Goal: Transaction & Acquisition: Purchase product/service

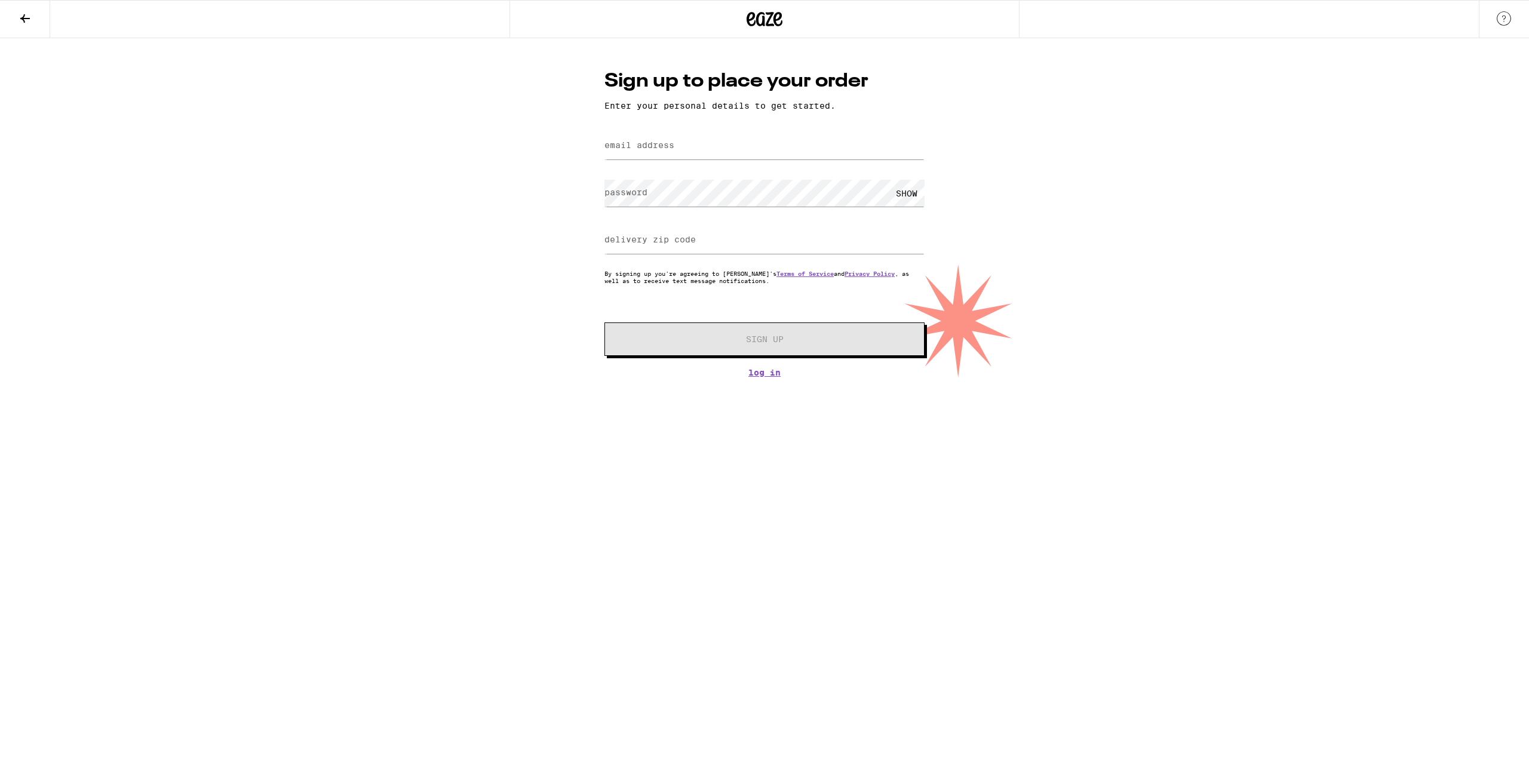
click at [683, 156] on input "email address" at bounding box center [764, 146] width 320 height 27
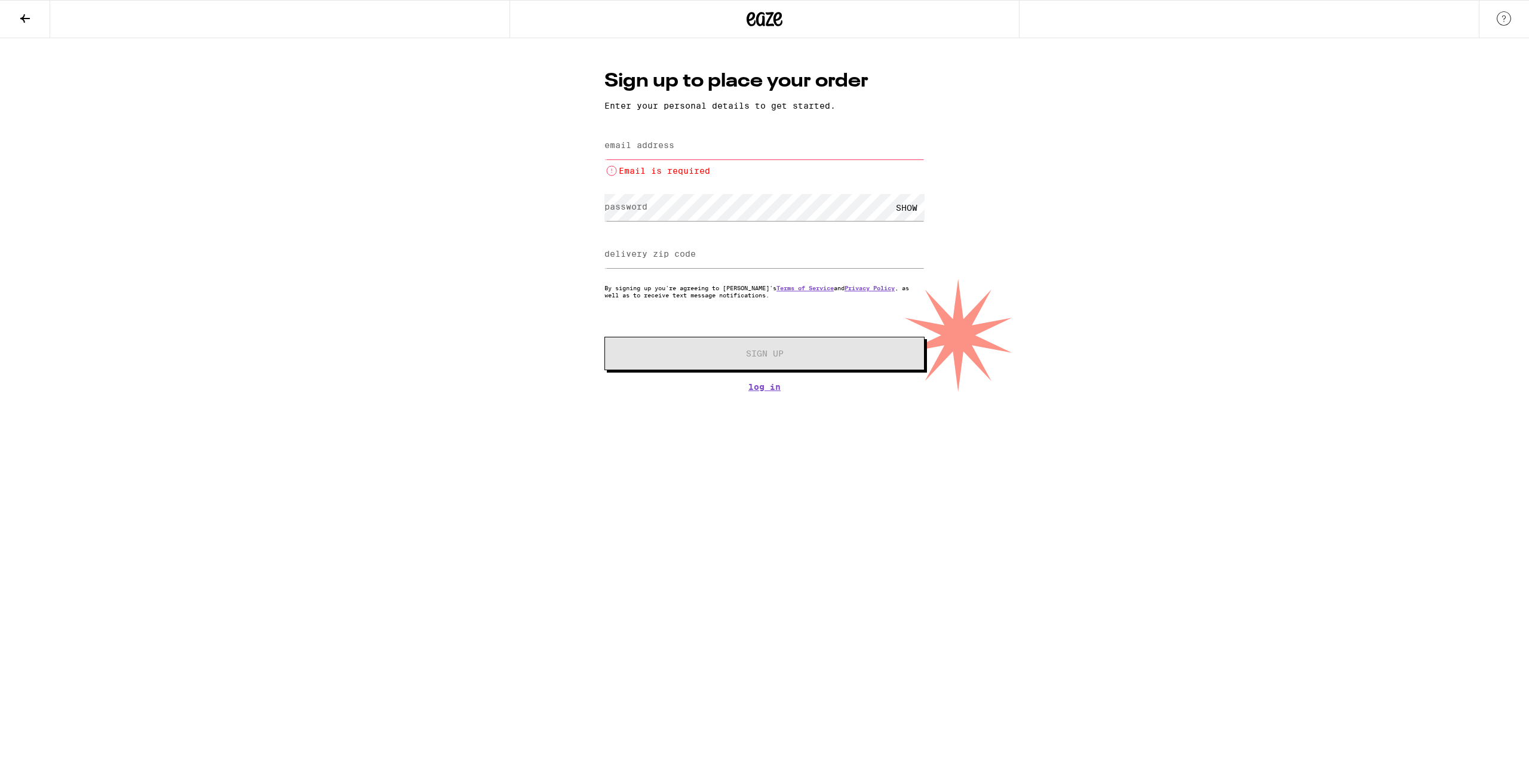
click at [691, 175] on form "email address Email is required password SHOW delivery zip code By signing up y…" at bounding box center [764, 249] width 320 height 242
click at [658, 145] on label "email address" at bounding box center [639, 145] width 70 height 10
click at [672, 155] on input "email address" at bounding box center [764, 146] width 320 height 27
type input "[EMAIL_ADDRESS][DOMAIN_NAME]"
type input "92683"
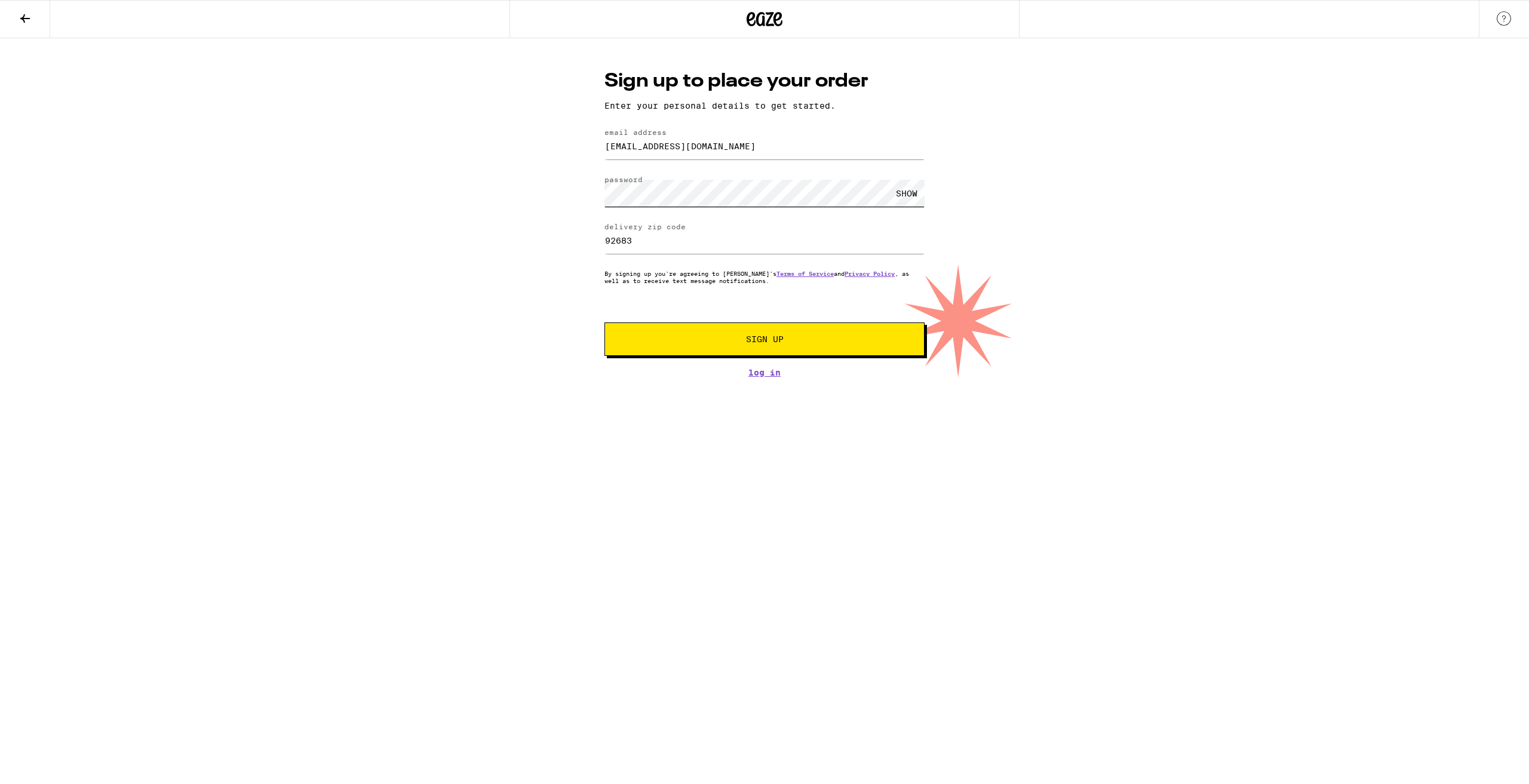
click at [586, 174] on div "Sign up to place your order Enter your personal details to get started. email a…" at bounding box center [764, 208] width 1529 height 339
click at [695, 334] on button "Sign Up" at bounding box center [764, 339] width 320 height 34
click at [770, 383] on html "Sign up to place your order Enter your personal details to get started. email a…" at bounding box center [764, 191] width 1529 height 383
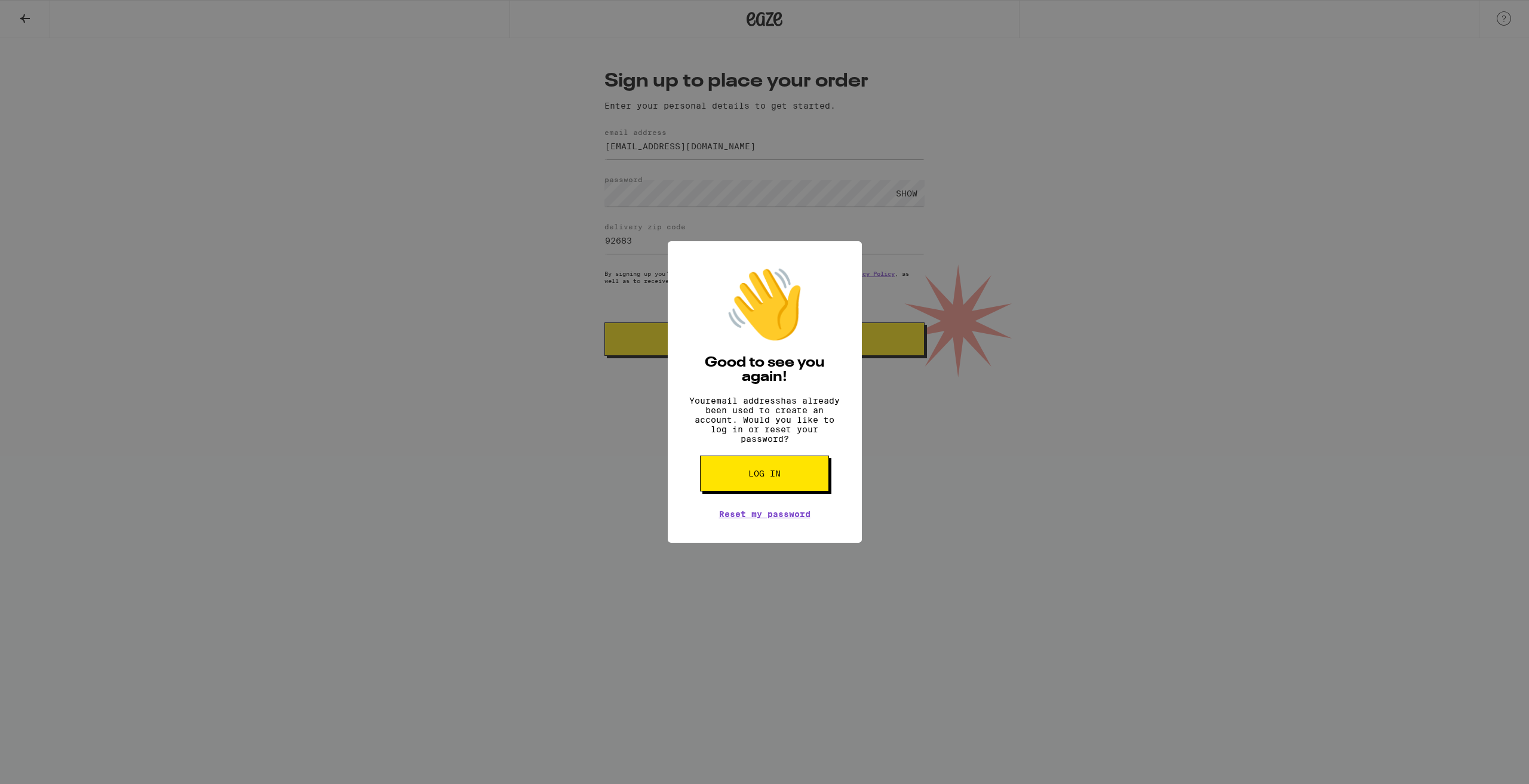
click at [768, 478] on span "Log in" at bounding box center [764, 473] width 32 height 8
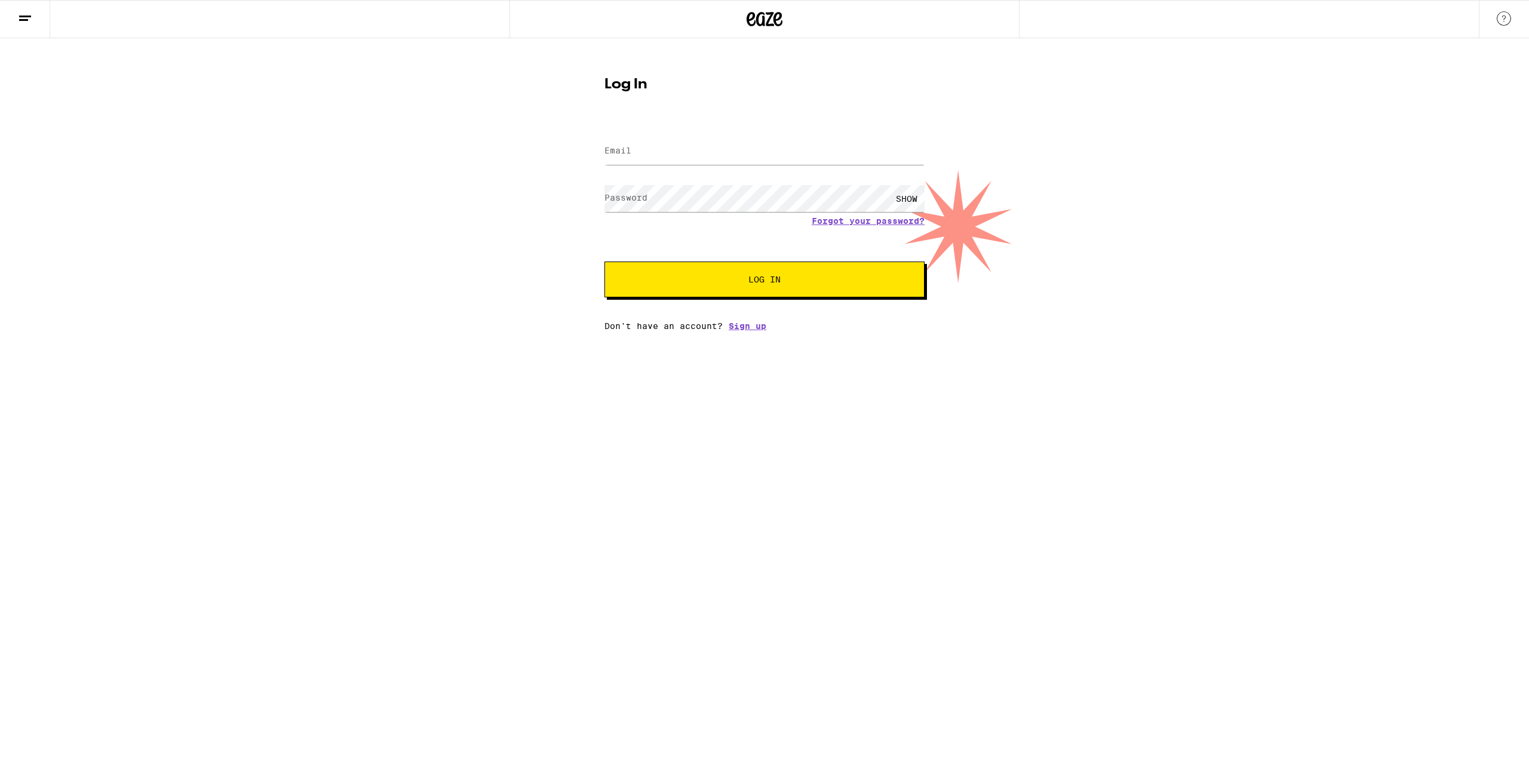
click at [690, 170] on form "Email Email Password Password SHOW Forgot your password? Log In" at bounding box center [764, 209] width 320 height 175
click at [686, 158] on input "Email" at bounding box center [764, 152] width 320 height 27
type input "[EMAIL_ADDRESS][DOMAIN_NAME]"
click at [691, 269] on button "Log In" at bounding box center [764, 279] width 320 height 36
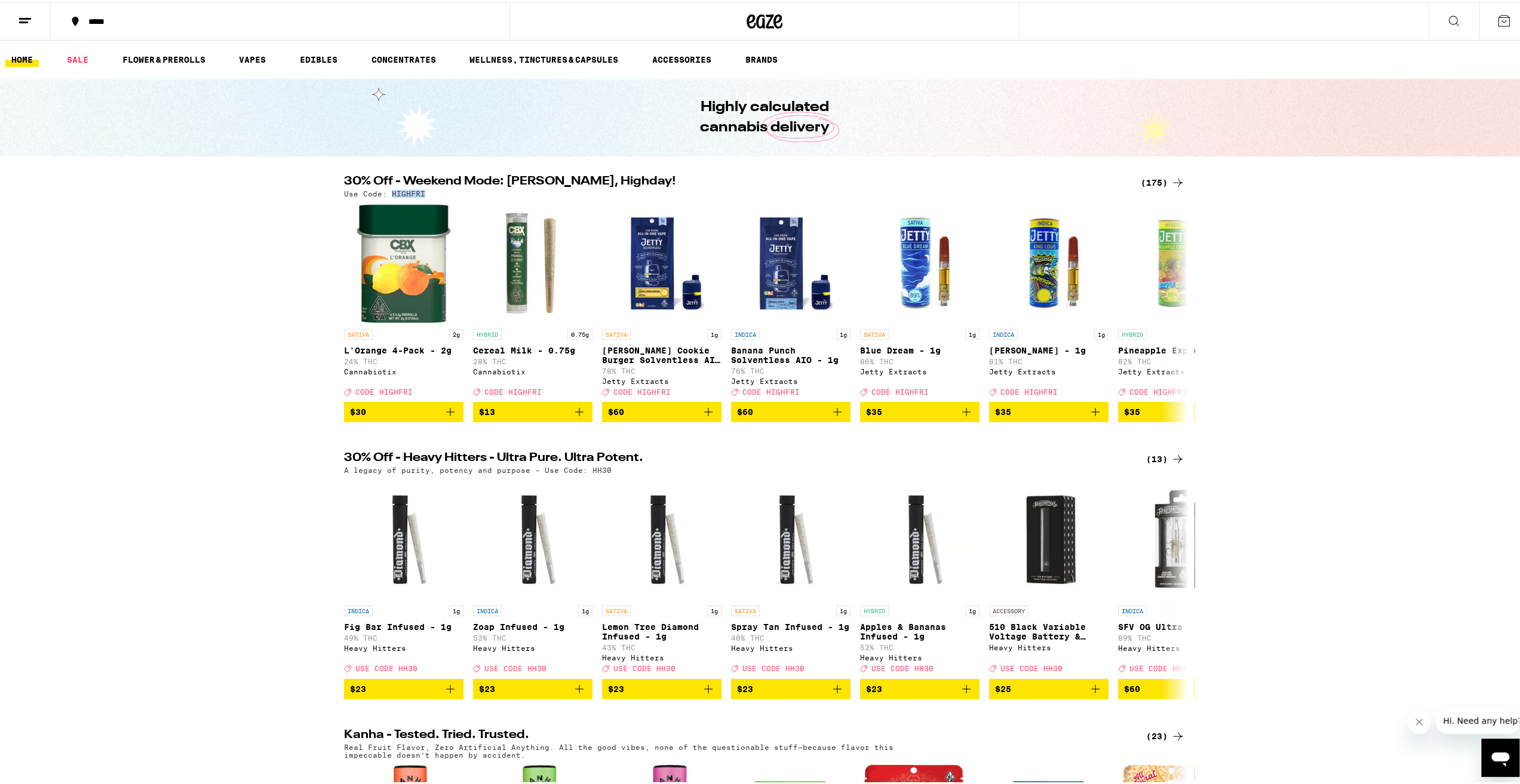
drag, startPoint x: 383, startPoint y: 193, endPoint x: 418, endPoint y: 192, distance: 35.0
click at [421, 190] on div "Use Code: HIGHFRI" at bounding box center [765, 191] width 841 height 7
copy p "HIGHFRI"
click at [1497, 25] on icon at bounding box center [1504, 18] width 14 height 14
